Goal: Transaction & Acquisition: Download file/media

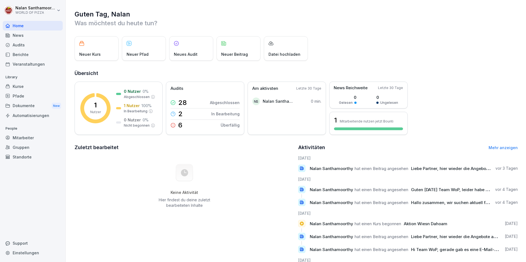
click at [27, 53] on div "Berichte" at bounding box center [33, 55] width 60 height 10
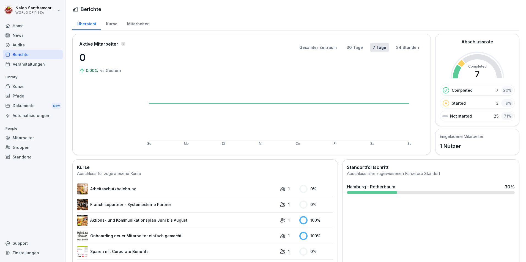
click at [48, 102] on div "Dokumente New" at bounding box center [33, 106] width 60 height 10
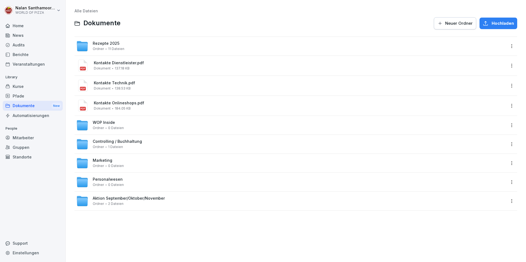
click at [149, 126] on div "WOP Inside Ordner 0 Dateien" at bounding box center [290, 125] width 429 height 12
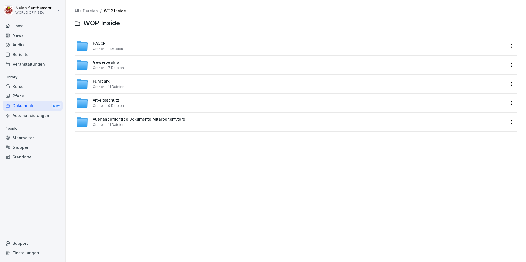
click at [136, 118] on span "Aushangpflichtige Dokumente Mitarbeiter/Store" at bounding box center [139, 119] width 92 height 5
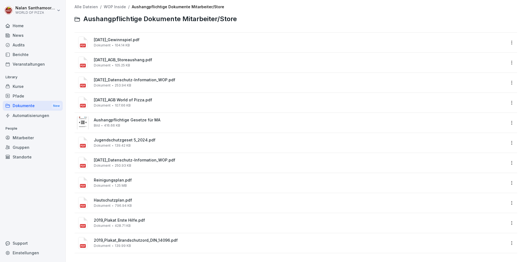
scroll to position [8, 0]
click at [154, 61] on div "[DATE]_AGB_Storeaushang.pdf Dokument 105.25 KB" at bounding box center [300, 63] width 412 height 10
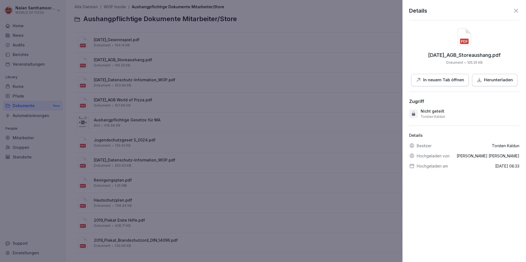
click at [481, 81] on div "Herunterladen" at bounding box center [495, 80] width 36 height 6
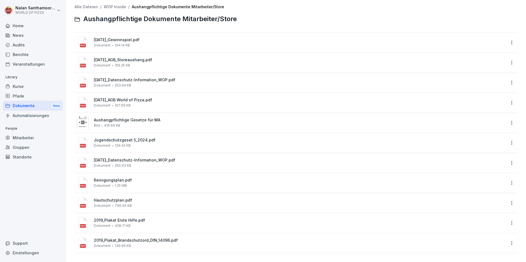
click at [143, 73] on div "[DATE]_Datenschutz-Information_WOP.pdf Dokument 253.94 KB" at bounding box center [296, 83] width 443 height 20
click at [143, 78] on span "[DATE]_Datenschutz-Information_WOP.pdf" at bounding box center [300, 80] width 412 height 5
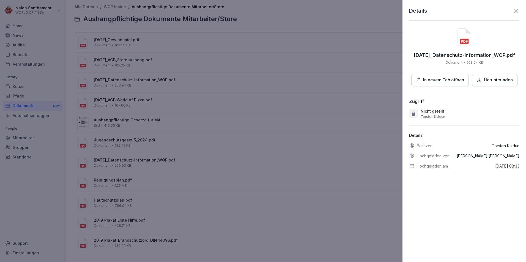
click at [474, 84] on button "Herunterladen" at bounding box center [494, 80] width 45 height 12
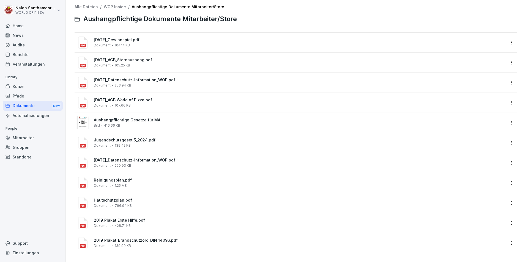
click at [135, 98] on span "[DATE]_AGB World of Pizza.pdf" at bounding box center [300, 100] width 412 height 5
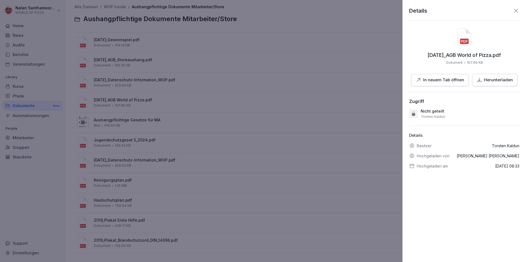
click at [480, 80] on div "Herunterladen" at bounding box center [495, 80] width 36 height 6
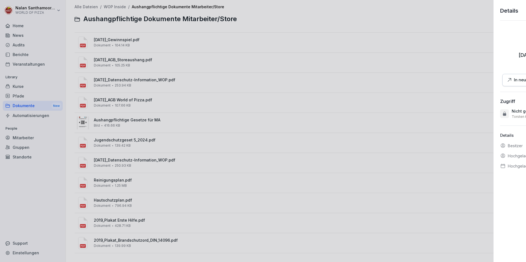
click at [292, 83] on div at bounding box center [263, 131] width 526 height 262
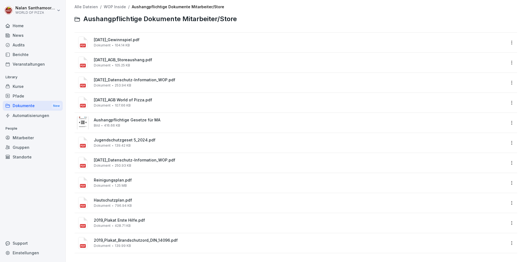
click at [142, 116] on div "Aushangpflichtige Gesetze für MA Bild 416.66 KB" at bounding box center [290, 122] width 429 height 13
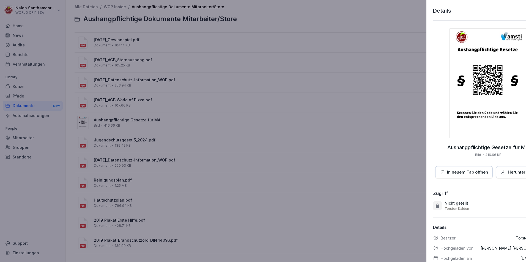
click at [353, 132] on div at bounding box center [263, 131] width 526 height 262
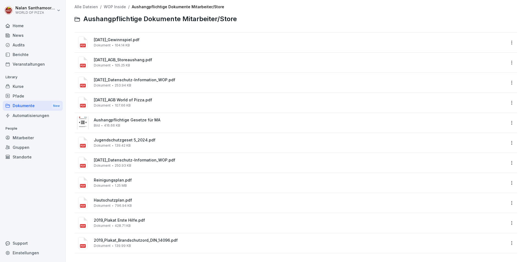
click at [146, 136] on div "Jugendschutzgeset 5_2024.pdf Dokument 139.42 KB" at bounding box center [290, 142] width 429 height 13
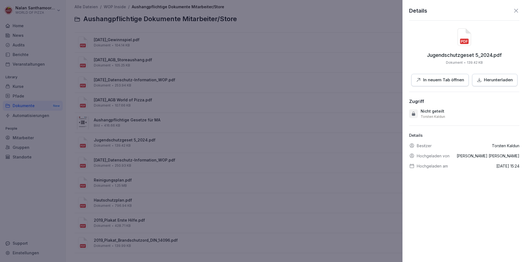
click at [506, 83] on p "Herunterladen" at bounding box center [498, 80] width 29 height 6
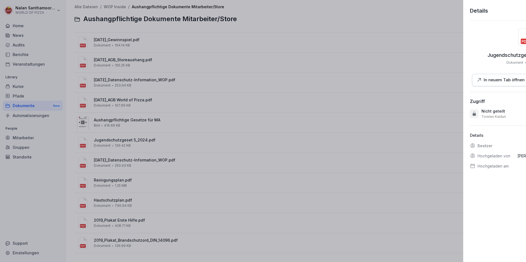
click at [238, 88] on div at bounding box center [263, 131] width 526 height 262
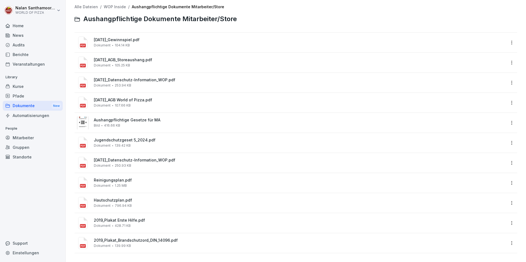
click at [127, 38] on span "[DATE]_Gewinnspiel.pdf" at bounding box center [300, 40] width 412 height 5
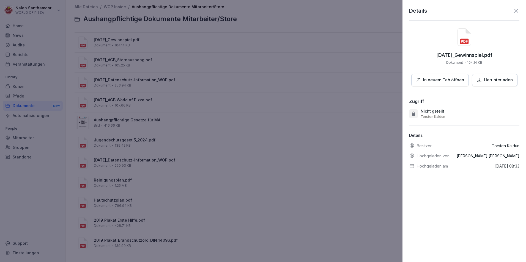
click at [493, 82] on p "Herunterladen" at bounding box center [498, 80] width 29 height 6
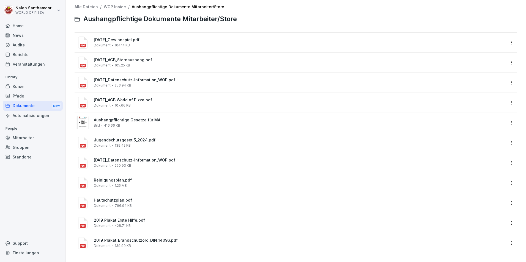
click at [122, 178] on span "Reinigungsplan.pdf" at bounding box center [300, 180] width 412 height 5
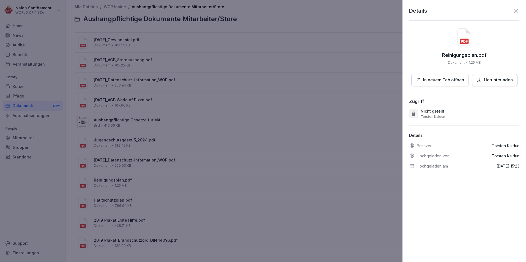
click at [480, 83] on div "Herunterladen" at bounding box center [495, 80] width 36 height 6
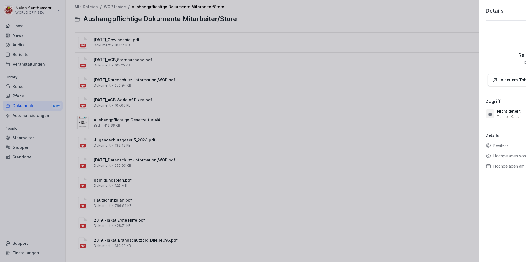
click at [308, 26] on div at bounding box center [263, 131] width 526 height 262
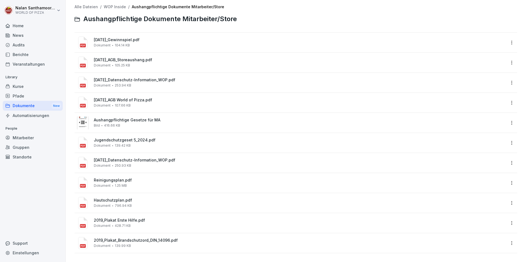
click at [118, 198] on span "Hautschutzplan.pdf" at bounding box center [300, 200] width 412 height 5
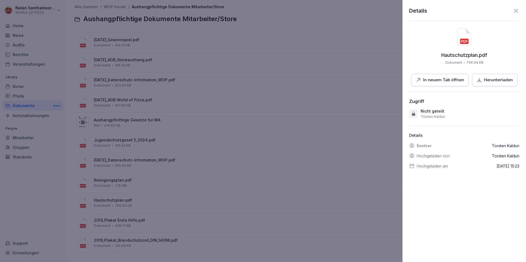
click at [481, 83] on button "Herunterladen" at bounding box center [494, 80] width 45 height 12
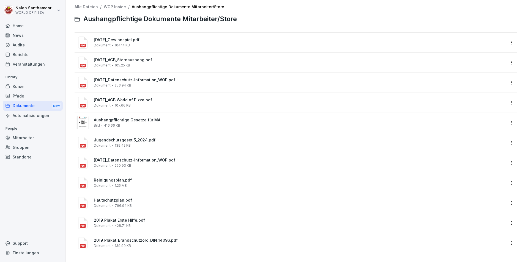
click at [132, 239] on div "2019_Plakat_Brandschutzord_DIN_14096.pdf Dokument 139.99 KB" at bounding box center [300, 244] width 412 height 10
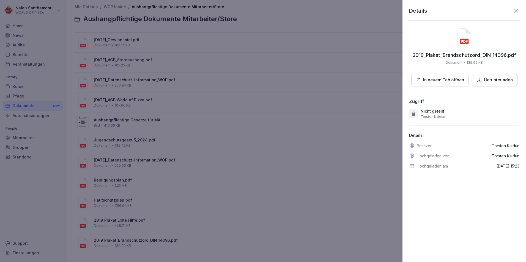
click at [436, 82] on p "In neuem Tab öffnen" at bounding box center [443, 80] width 41 height 6
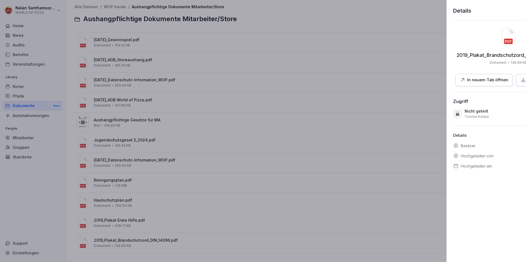
click at [191, 174] on div at bounding box center [263, 131] width 526 height 262
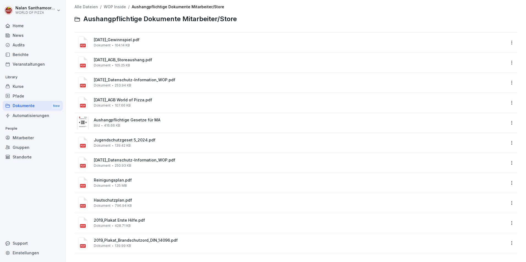
click at [138, 218] on span "2019_Plakat Erste Hilfe.pdf" at bounding box center [300, 220] width 412 height 5
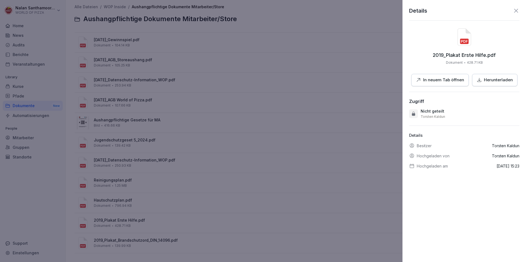
click at [438, 80] on p "In neuem Tab öffnen" at bounding box center [443, 80] width 41 height 6
